Goal: Find specific page/section: Find specific page/section

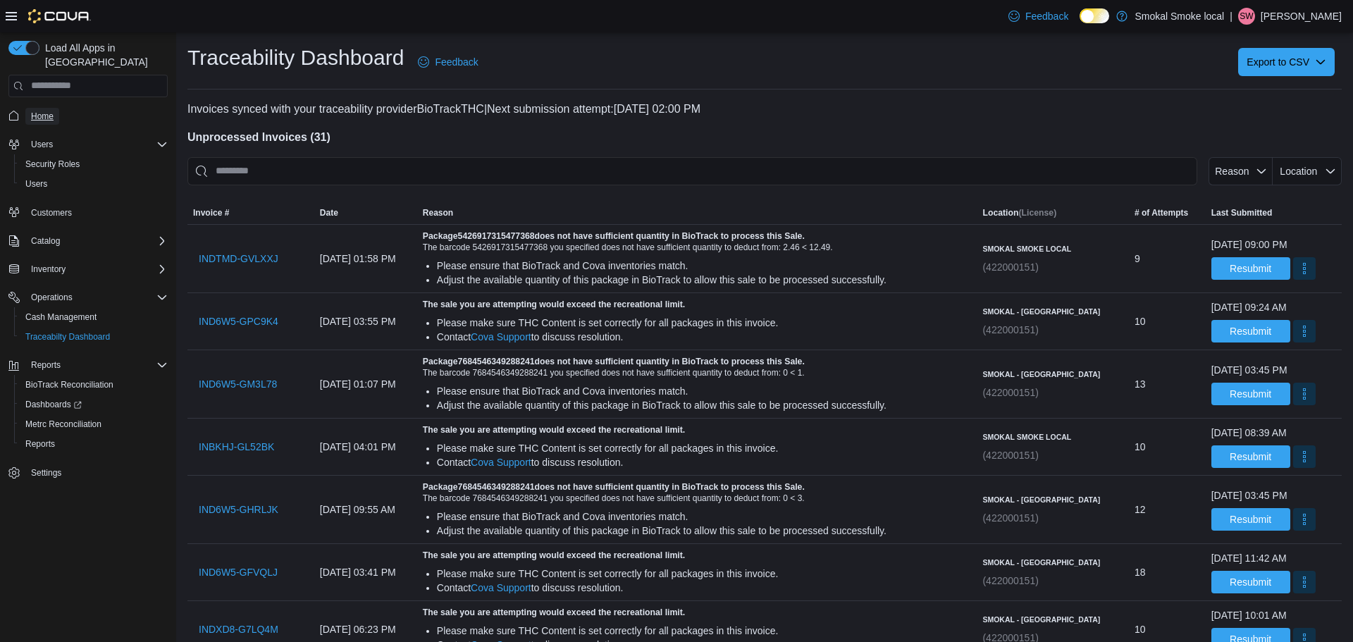
click at [43, 111] on span "Home" at bounding box center [42, 116] width 23 height 11
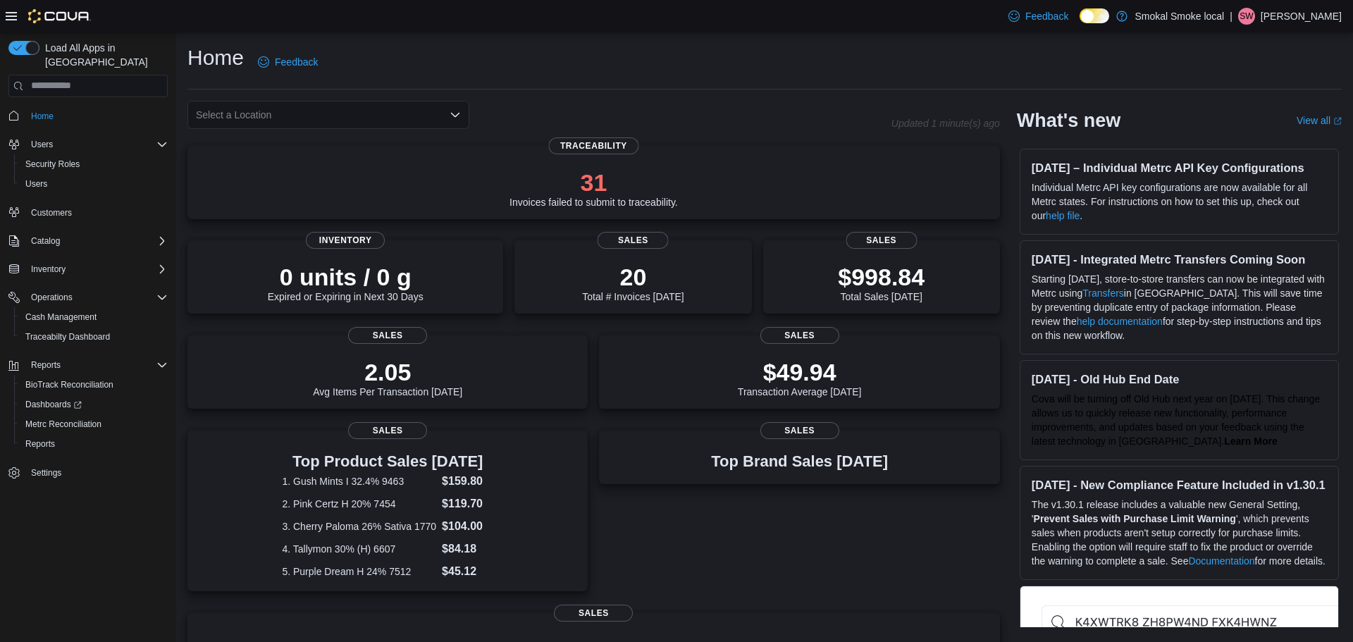
click at [263, 123] on div "Select a Location" at bounding box center [328, 115] width 282 height 28
click at [307, 175] on span "Smokal Smoke Local" at bounding box center [281, 180] width 93 height 14
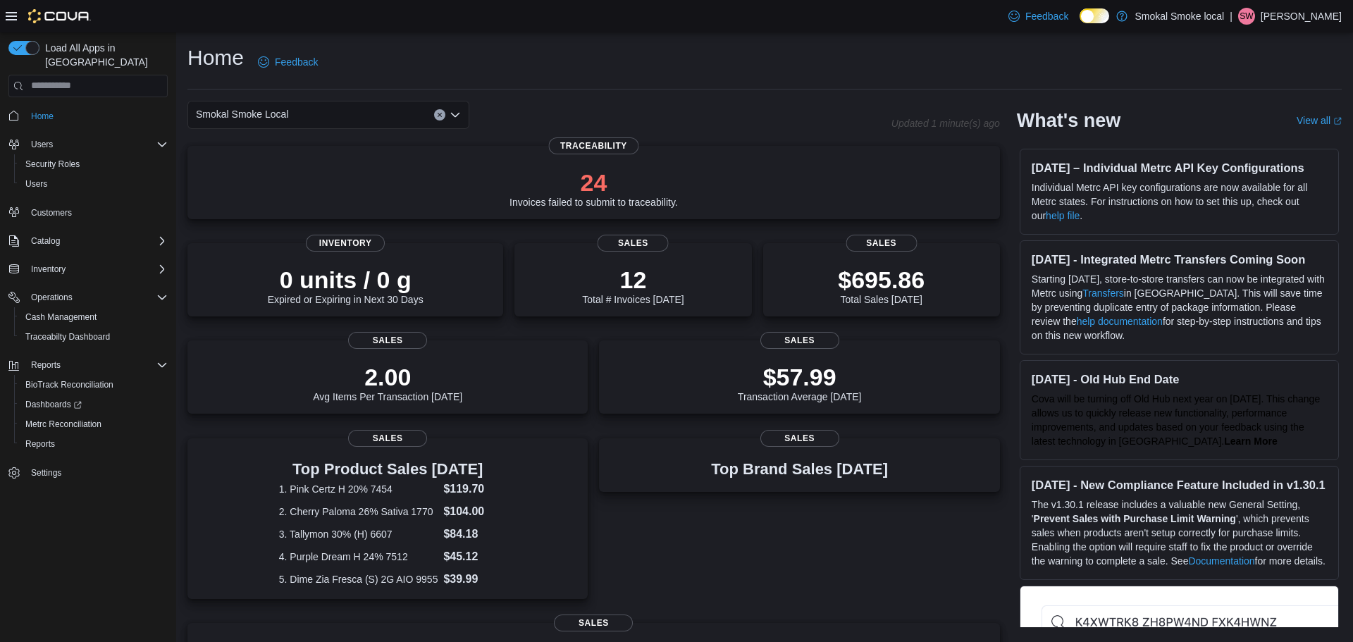
click at [438, 121] on div "Smokal Smoke Local" at bounding box center [328, 115] width 282 height 28
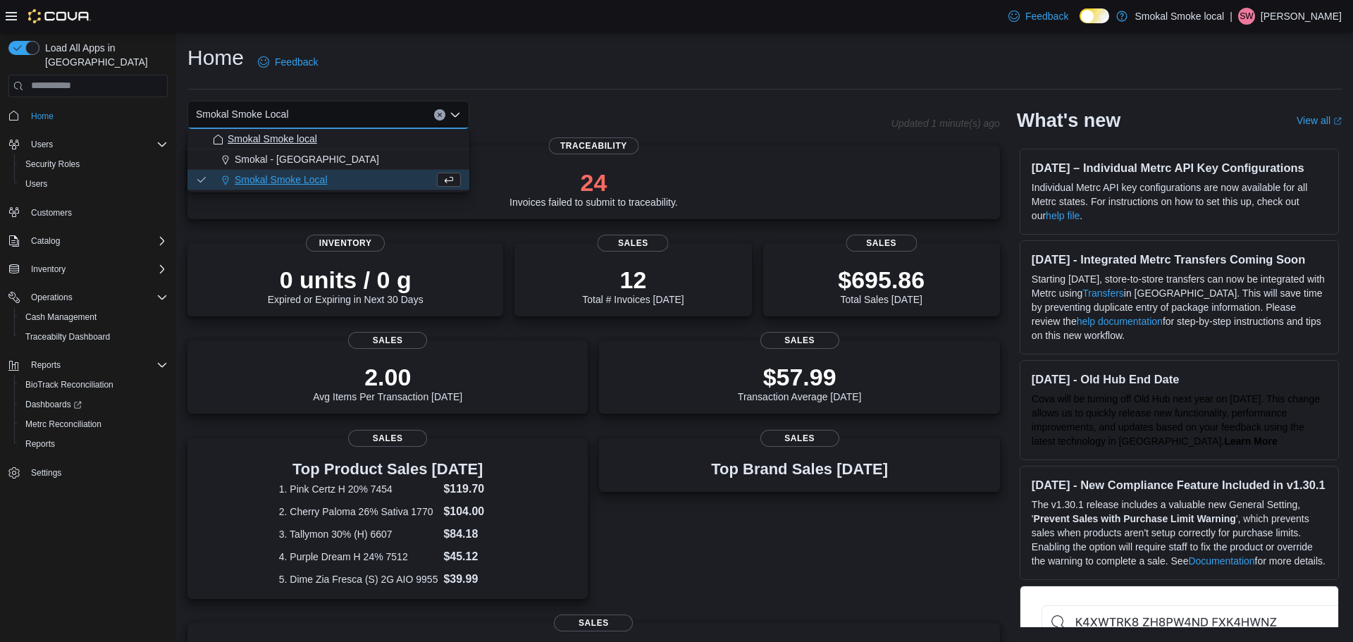
click at [309, 142] on span "Smokal Smoke local" at bounding box center [272, 139] width 89 height 14
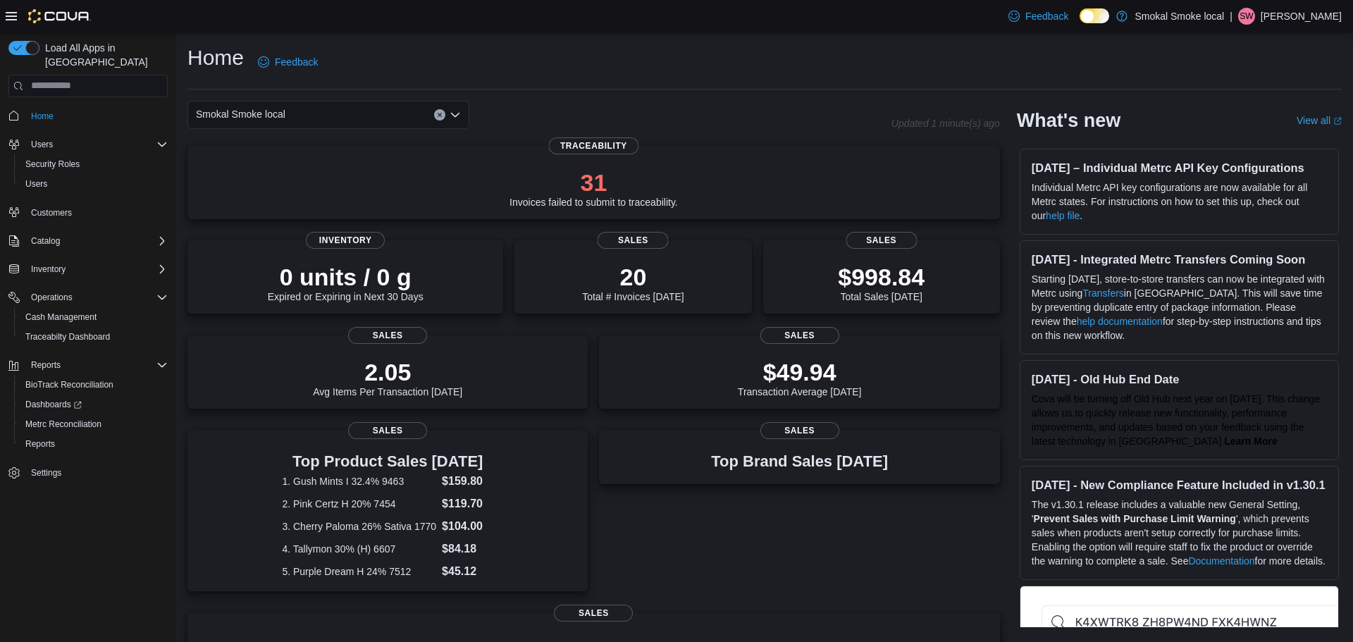
click at [328, 118] on div "Smokal Smoke local Combo box. Selected. Smokal Smoke local. Press Backspace to …" at bounding box center [328, 115] width 282 height 28
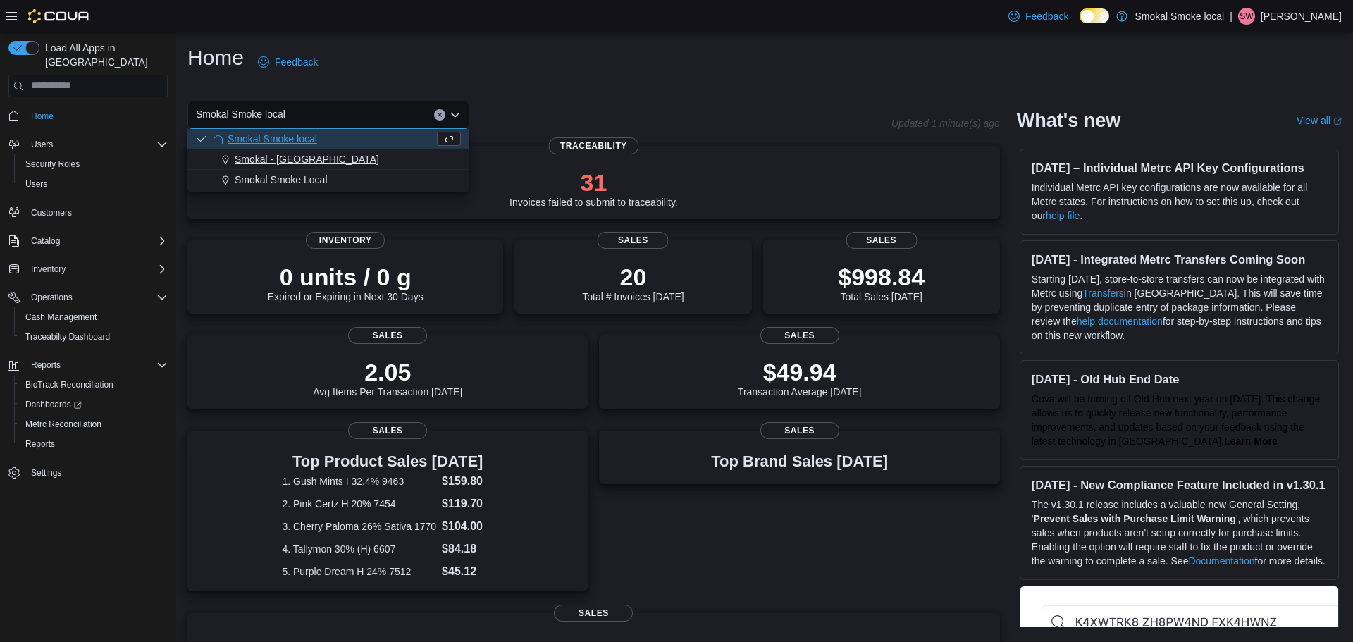
click at [297, 166] on button "Smokal - [GEOGRAPHIC_DATA]" at bounding box center [328, 159] width 282 height 20
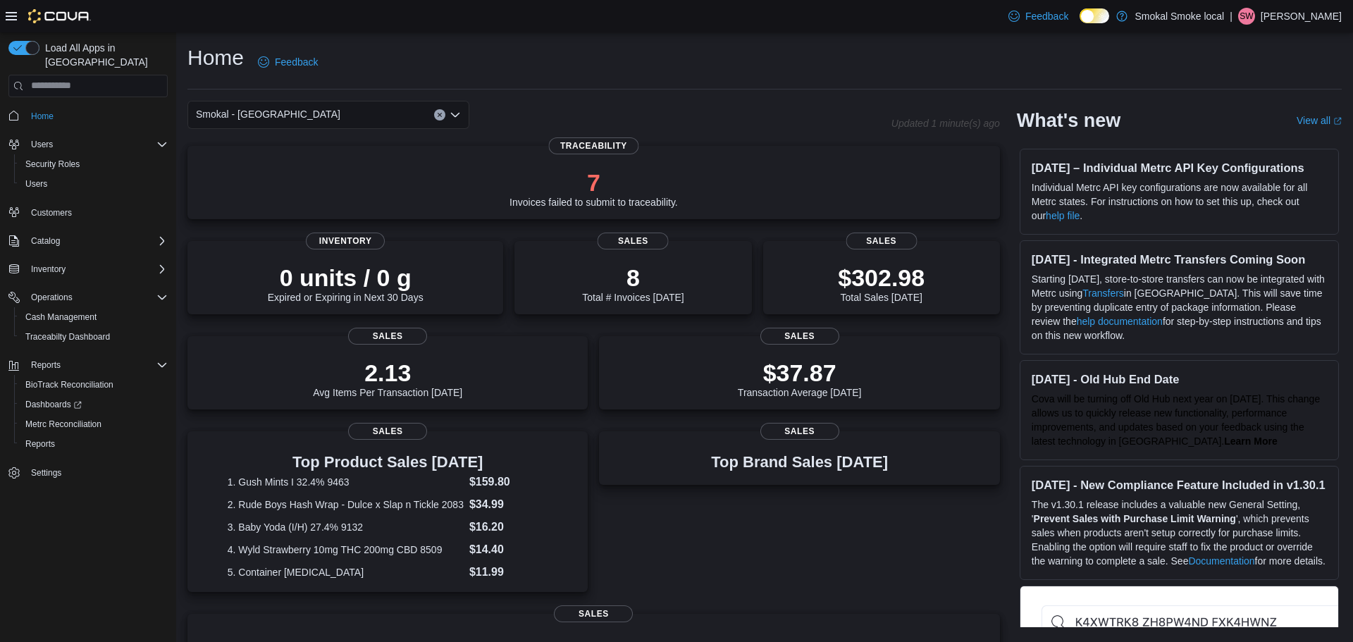
click at [440, 115] on icon "Clear input" at bounding box center [440, 115] width 4 height 4
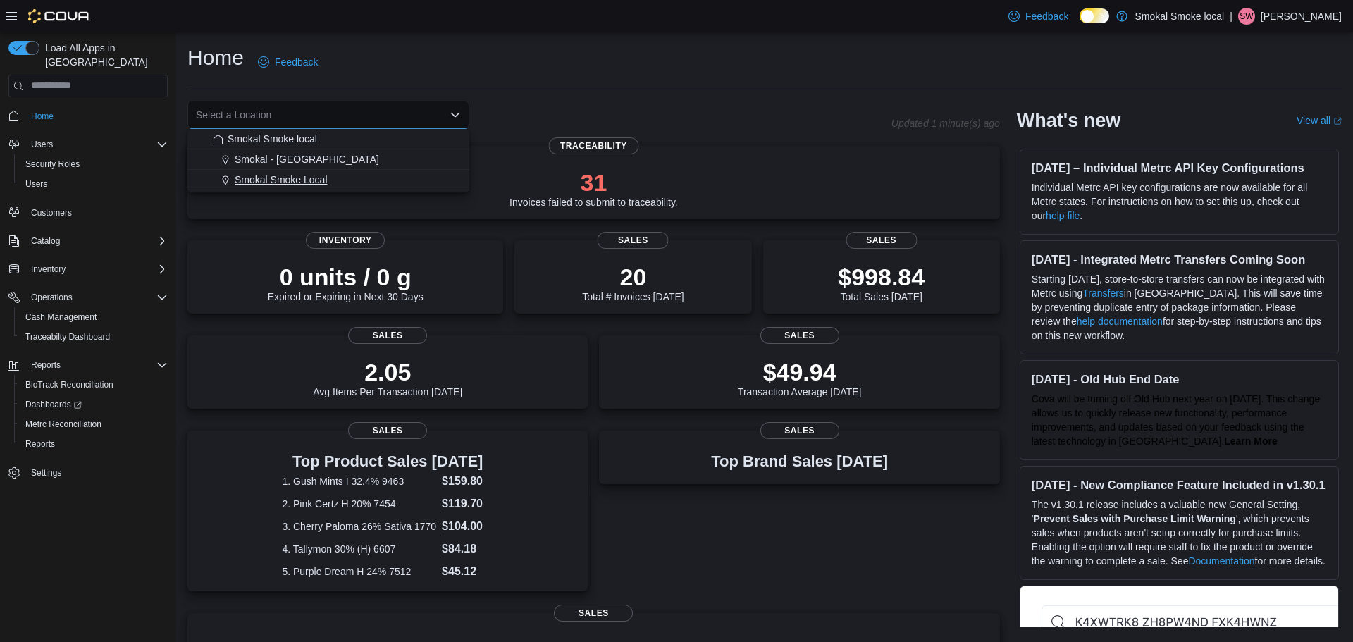
click at [321, 178] on span "Smokal Smoke Local" at bounding box center [281, 180] width 93 height 14
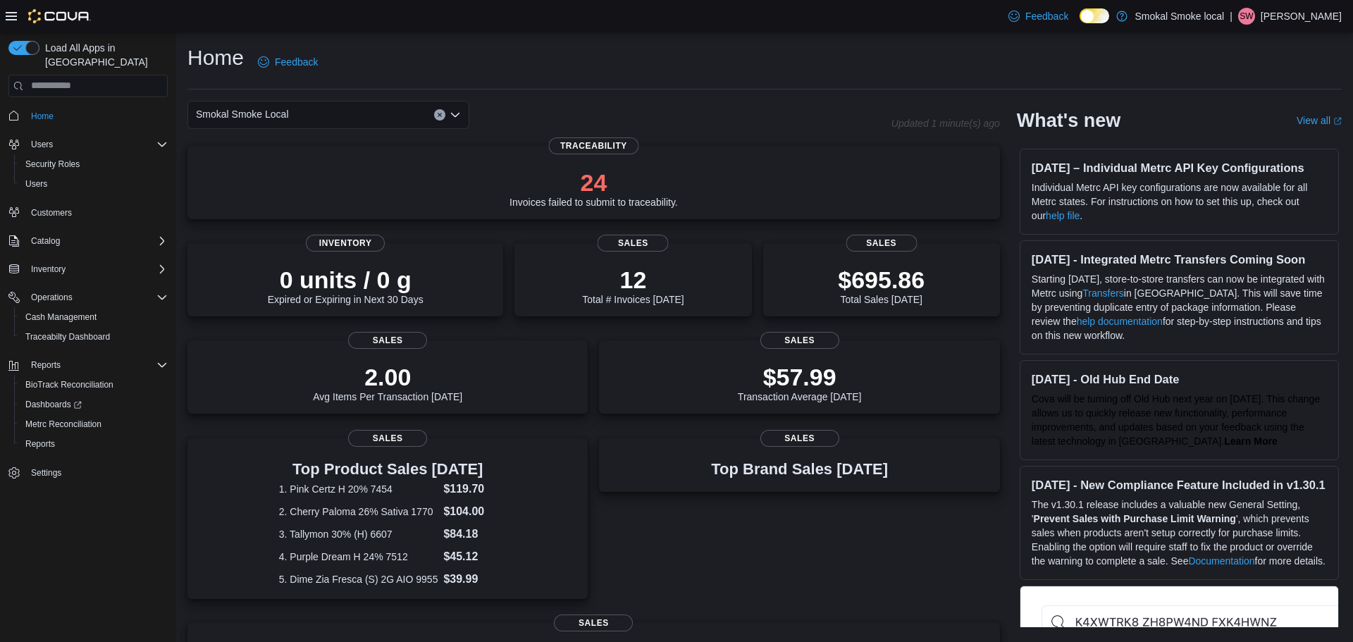
click at [722, 85] on div "Home Feedback" at bounding box center [764, 67] width 1154 height 46
